Goal: Transaction & Acquisition: Subscribe to service/newsletter

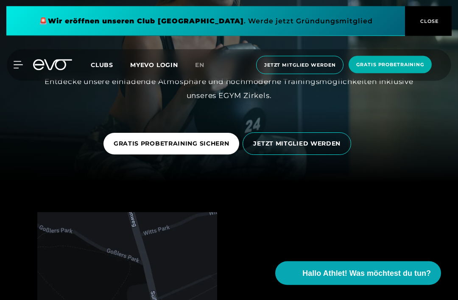
scroll to position [118, 0]
click at [381, 279] on span "Hallo Athlet! Was möchtest du tun?" at bounding box center [367, 273] width 129 height 11
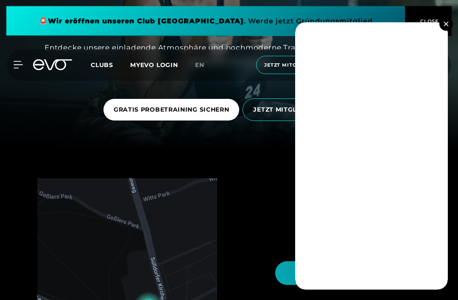
scroll to position [179, 0]
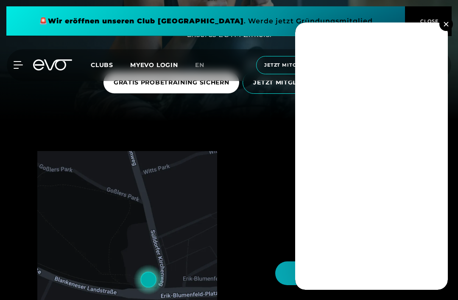
click at [446, 29] on button at bounding box center [447, 24] width 14 height 14
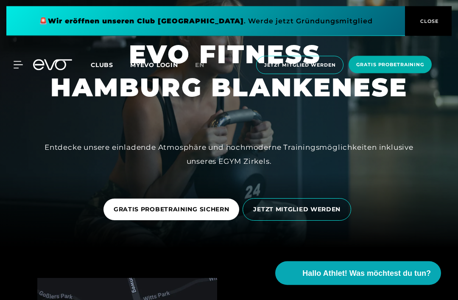
scroll to position [0, 0]
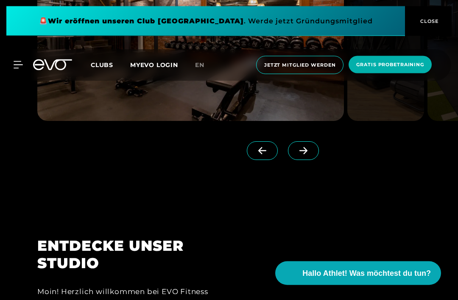
click at [300, 160] on span at bounding box center [303, 151] width 31 height 19
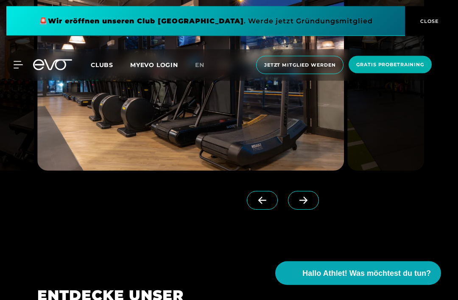
scroll to position [718, 0]
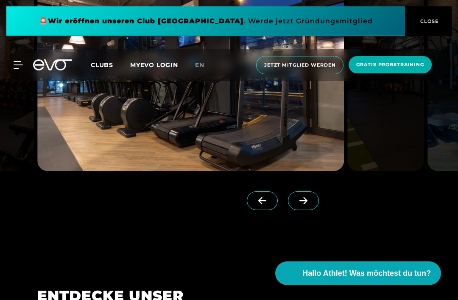
click at [309, 210] on span at bounding box center [303, 200] width 31 height 19
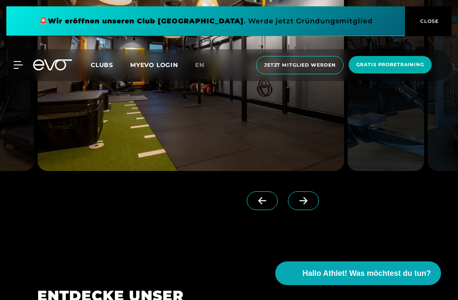
click at [314, 210] on span at bounding box center [303, 200] width 31 height 19
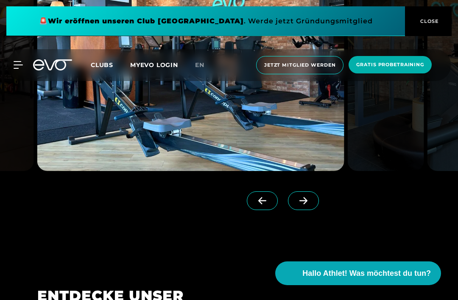
click at [314, 210] on span at bounding box center [303, 200] width 31 height 19
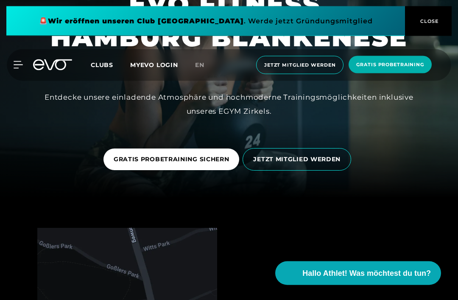
scroll to position [0, 0]
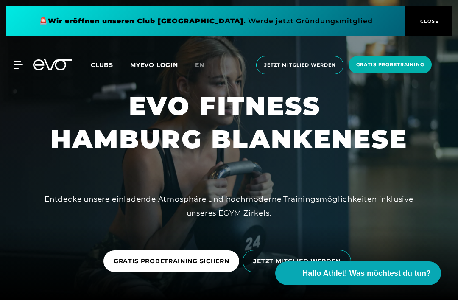
click at [316, 66] on span "Jetzt Mitglied werden" at bounding box center [299, 65] width 71 height 7
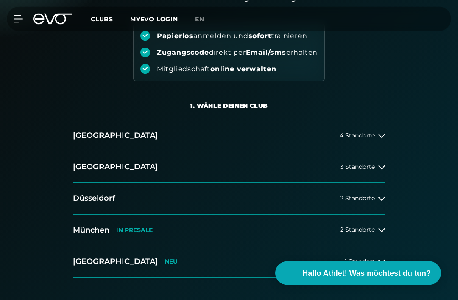
scroll to position [98, 0]
click at [371, 136] on span "4 Standorte" at bounding box center [357, 135] width 35 height 6
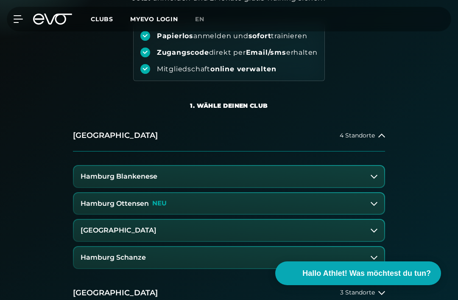
click at [352, 177] on button "Hamburg Blankenese" at bounding box center [229, 176] width 311 height 21
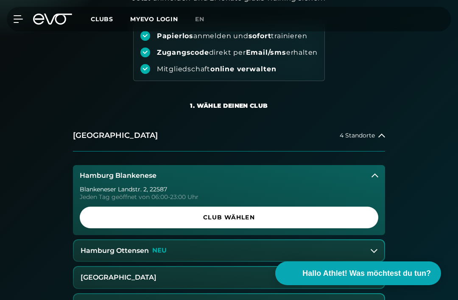
click at [325, 217] on span "Club wählen" at bounding box center [229, 217] width 278 height 9
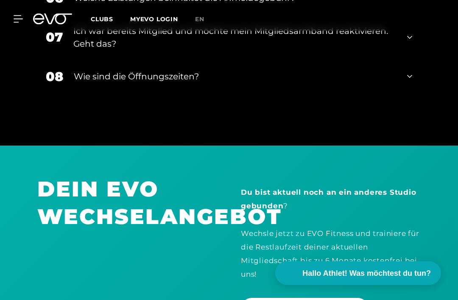
scroll to position [1896, 0]
click at [105, 83] on div "Wie sind die Öffnungszeiten?" at bounding box center [235, 76] width 323 height 13
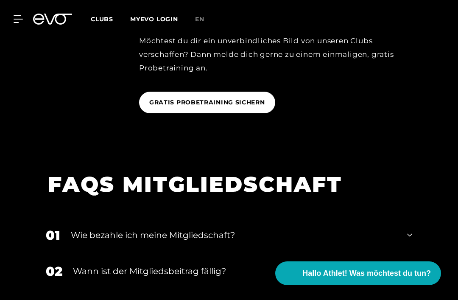
scroll to position [1378, 0]
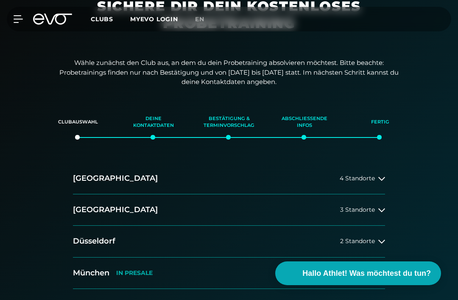
scroll to position [45, 0]
click at [377, 176] on div "4 Standorte" at bounding box center [362, 178] width 45 height 7
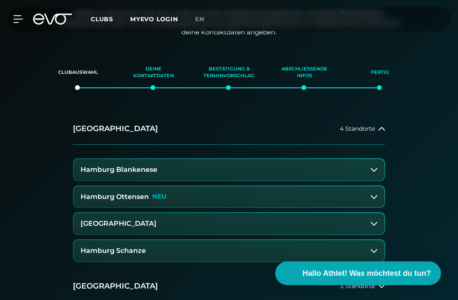
scroll to position [98, 0]
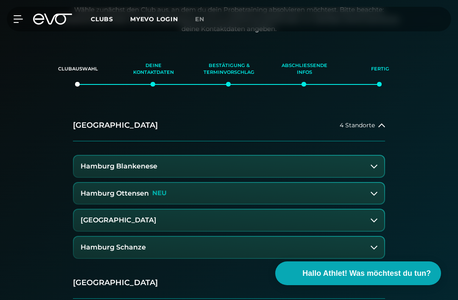
click at [104, 164] on h3 "Hamburg Blankenese" at bounding box center [119, 167] width 77 height 8
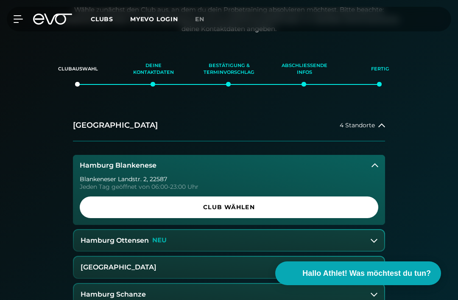
click at [98, 209] on span "Club wählen" at bounding box center [229, 207] width 278 height 9
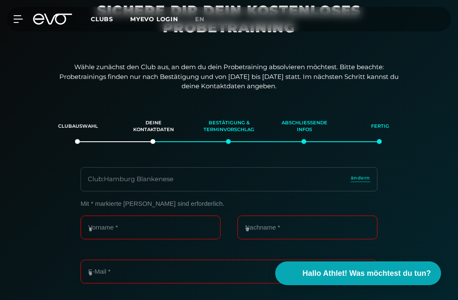
scroll to position [0, 0]
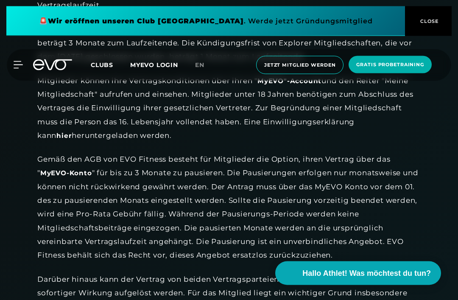
scroll to position [984, 0]
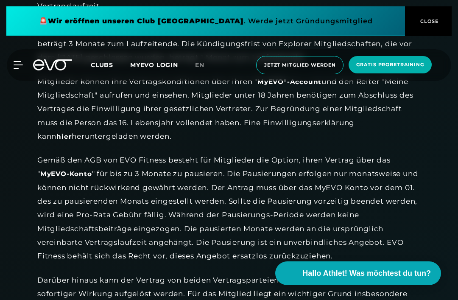
click at [72, 141] on link "hier" at bounding box center [63, 136] width 15 height 9
